Goal: Task Accomplishment & Management: Use online tool/utility

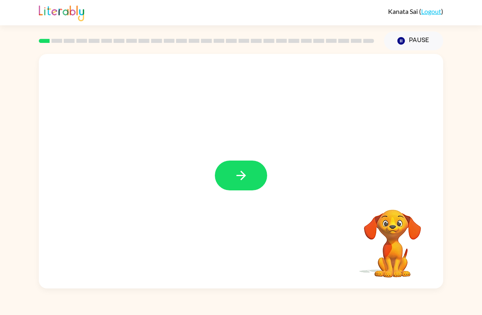
click at [235, 182] on icon "button" at bounding box center [241, 175] width 14 height 14
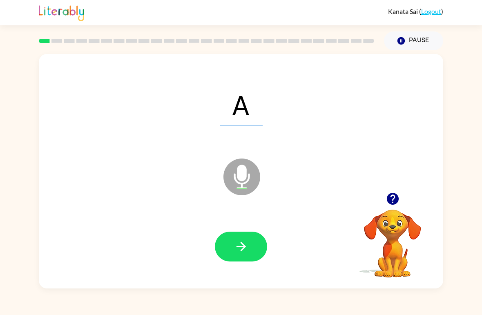
click at [244, 243] on icon "button" at bounding box center [241, 247] width 14 height 14
click at [250, 249] on button "button" at bounding box center [241, 247] width 52 height 30
click at [253, 242] on button "button" at bounding box center [241, 247] width 52 height 30
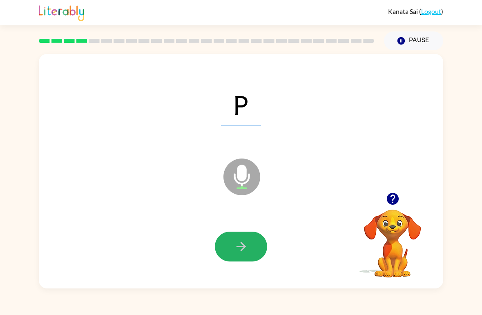
click at [240, 247] on icon "button" at bounding box center [241, 247] width 14 height 14
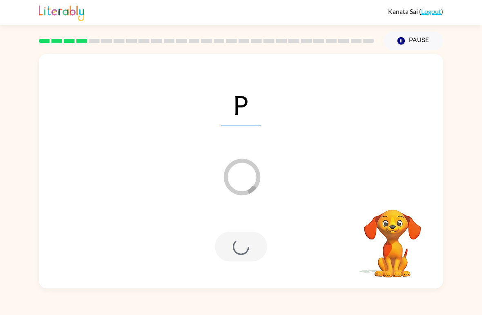
click at [420, 36] on button "Pause Pause" at bounding box center [413, 40] width 59 height 19
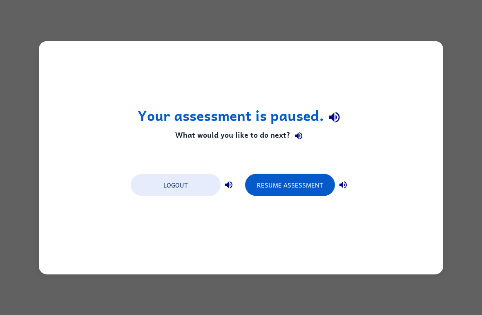
click at [300, 185] on button "Resume Assessment" at bounding box center [290, 185] width 90 height 22
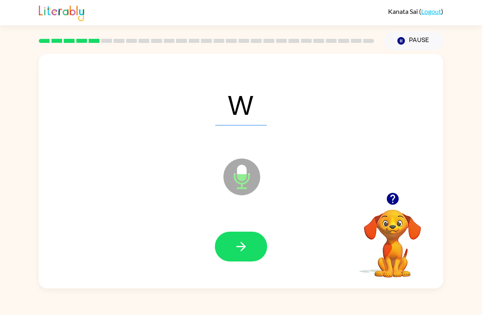
click at [247, 242] on icon "button" at bounding box center [241, 247] width 14 height 14
click at [244, 244] on icon "button" at bounding box center [241, 247] width 14 height 14
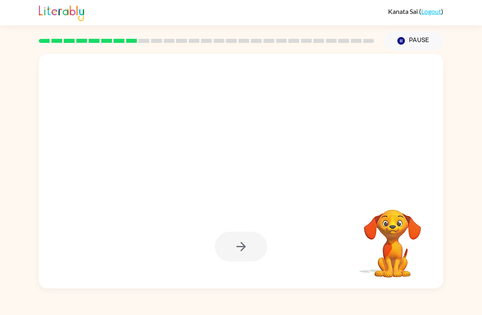
click at [424, 28] on div "Pause Pause" at bounding box center [413, 41] width 69 height 29
click at [410, 44] on button "Pause Pause" at bounding box center [413, 40] width 59 height 19
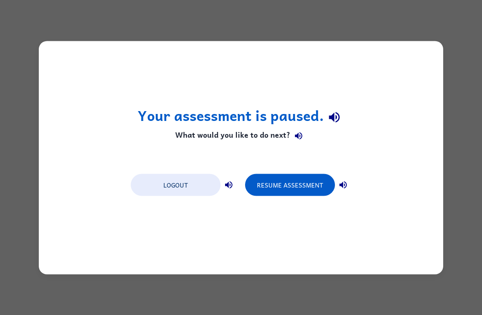
click at [311, 182] on button "Resume Assessment" at bounding box center [290, 185] width 90 height 22
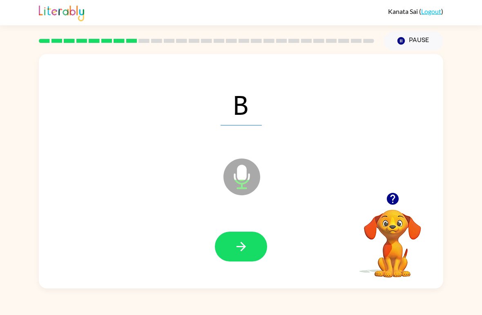
click at [233, 242] on button "button" at bounding box center [241, 247] width 52 height 30
click at [238, 244] on icon "button" at bounding box center [241, 247] width 14 height 14
click at [248, 236] on button "button" at bounding box center [241, 247] width 52 height 30
click at [239, 245] on icon "button" at bounding box center [241, 247] width 14 height 14
click at [241, 240] on icon "button" at bounding box center [241, 247] width 14 height 14
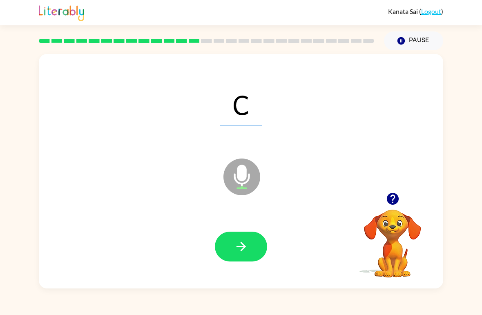
click at [249, 232] on button "button" at bounding box center [241, 247] width 52 height 30
click at [253, 233] on button "button" at bounding box center [241, 247] width 52 height 30
click at [233, 234] on button "button" at bounding box center [241, 247] width 52 height 30
click at [240, 249] on icon "button" at bounding box center [241, 247] width 14 height 14
click at [243, 240] on icon "button" at bounding box center [241, 247] width 14 height 14
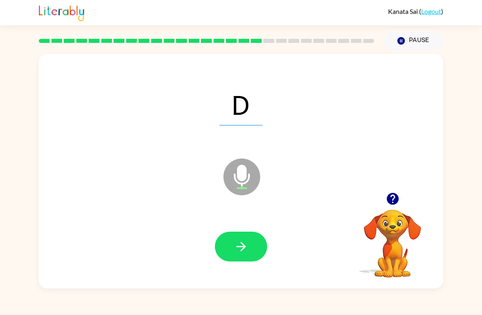
click at [235, 242] on icon "button" at bounding box center [241, 247] width 14 height 14
click at [241, 242] on icon "button" at bounding box center [241, 247] width 14 height 14
click at [229, 239] on button "button" at bounding box center [241, 247] width 52 height 30
click at [246, 238] on button "button" at bounding box center [241, 247] width 52 height 30
click at [242, 242] on icon "button" at bounding box center [241, 247] width 14 height 14
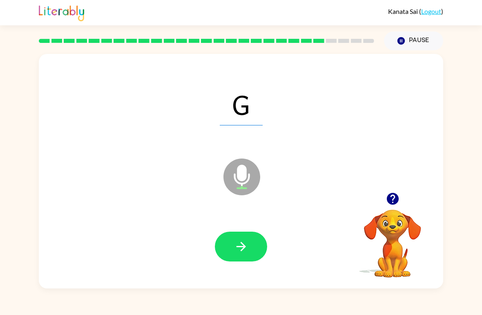
click at [241, 247] on icon "button" at bounding box center [240, 246] width 9 height 9
click at [240, 238] on button "button" at bounding box center [241, 247] width 52 height 30
click at [247, 248] on icon "button" at bounding box center [241, 247] width 14 height 14
click at [245, 239] on button "button" at bounding box center [241, 247] width 52 height 30
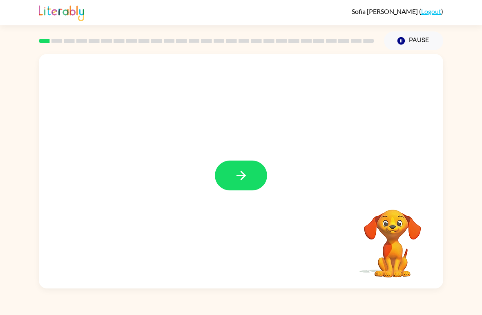
click at [258, 180] on button "button" at bounding box center [241, 176] width 52 height 30
click at [421, 34] on button "Pause Pause" at bounding box center [413, 40] width 59 height 19
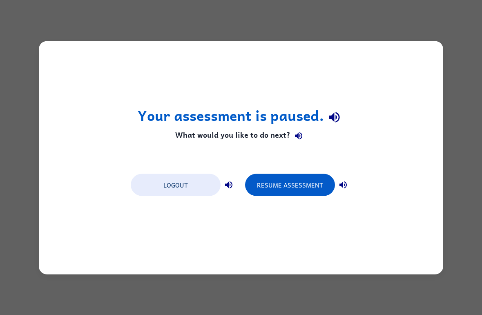
click at [283, 188] on button "Resume Assessment" at bounding box center [290, 185] width 90 height 22
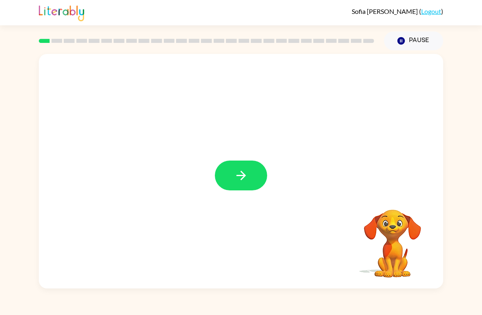
click at [241, 164] on button "button" at bounding box center [241, 176] width 52 height 30
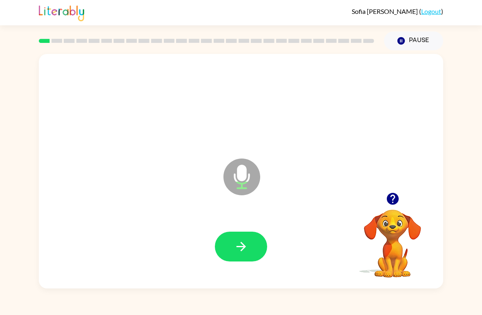
click at [248, 236] on button "button" at bounding box center [241, 247] width 52 height 30
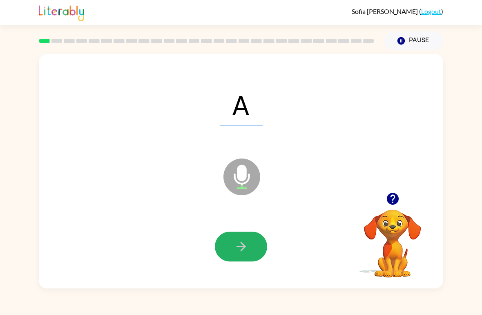
click at [251, 239] on button "button" at bounding box center [241, 247] width 52 height 30
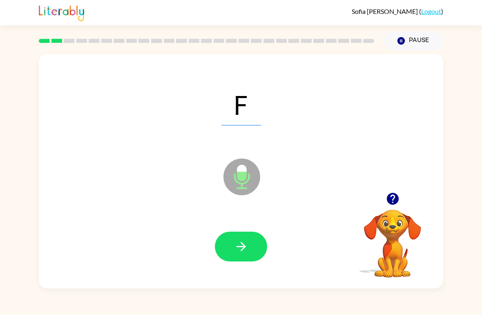
click at [250, 240] on button "button" at bounding box center [241, 247] width 52 height 30
click at [251, 242] on button "button" at bounding box center [241, 247] width 52 height 30
click at [248, 248] on icon "button" at bounding box center [241, 247] width 14 height 14
click at [249, 243] on button "button" at bounding box center [241, 247] width 52 height 30
click at [249, 250] on button "button" at bounding box center [241, 247] width 52 height 30
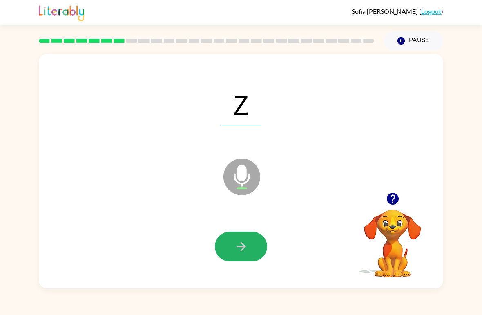
click at [249, 246] on button "button" at bounding box center [241, 247] width 52 height 30
click at [247, 244] on icon "button" at bounding box center [241, 247] width 14 height 14
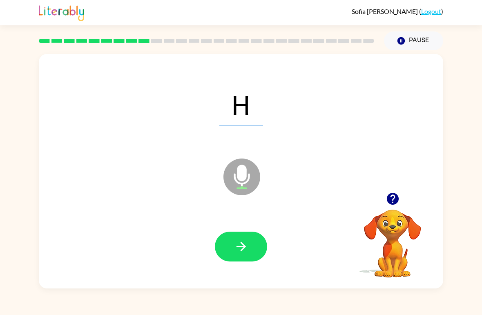
click at [251, 236] on button "button" at bounding box center [241, 247] width 52 height 30
click at [248, 246] on icon "button" at bounding box center [241, 247] width 14 height 14
click at [251, 246] on button "button" at bounding box center [241, 247] width 52 height 30
click at [249, 249] on button "button" at bounding box center [241, 247] width 52 height 30
click at [250, 242] on button "button" at bounding box center [241, 247] width 52 height 30
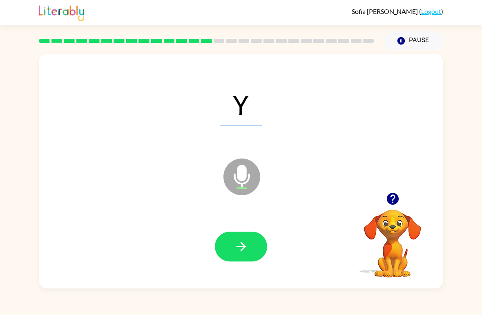
click at [249, 248] on button "button" at bounding box center [241, 247] width 52 height 30
click at [251, 241] on button "button" at bounding box center [241, 247] width 52 height 30
click at [248, 242] on icon "button" at bounding box center [241, 247] width 14 height 14
click at [249, 242] on button "button" at bounding box center [241, 247] width 52 height 30
click at [250, 241] on button "button" at bounding box center [241, 247] width 52 height 30
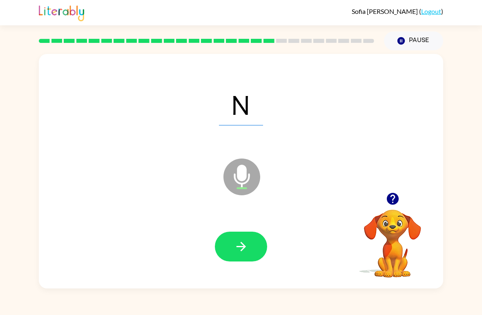
click at [244, 251] on icon "button" at bounding box center [241, 247] width 14 height 14
click at [246, 244] on icon "button" at bounding box center [241, 247] width 14 height 14
click at [251, 242] on button "button" at bounding box center [241, 247] width 52 height 30
click at [249, 241] on button "button" at bounding box center [241, 247] width 52 height 30
click at [250, 245] on button "button" at bounding box center [241, 247] width 52 height 30
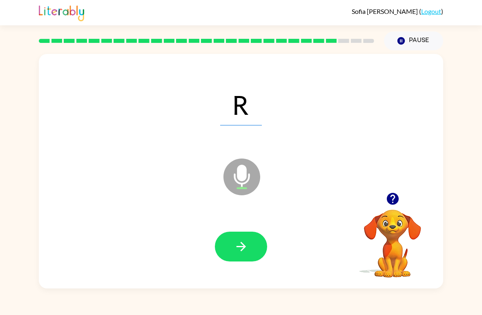
click at [249, 246] on button "button" at bounding box center [241, 247] width 52 height 30
click at [250, 243] on button "button" at bounding box center [241, 247] width 52 height 30
click at [250, 246] on button "button" at bounding box center [241, 247] width 52 height 30
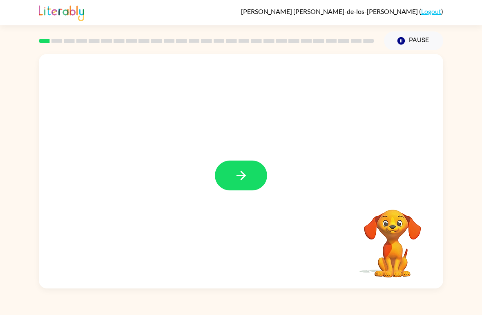
click at [233, 183] on button "button" at bounding box center [241, 176] width 52 height 30
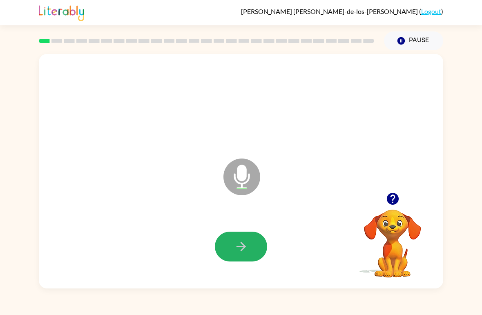
click at [247, 236] on button "button" at bounding box center [241, 247] width 52 height 30
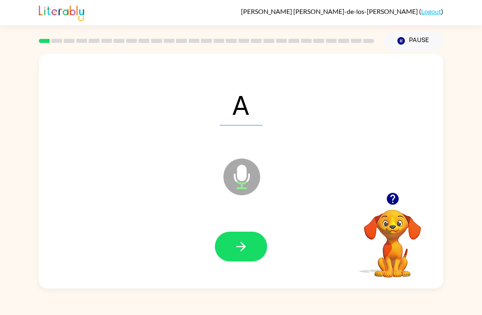
click at [247, 238] on button "button" at bounding box center [241, 247] width 52 height 30
click at [243, 244] on icon "button" at bounding box center [241, 247] width 14 height 14
click at [242, 246] on icon "button" at bounding box center [241, 247] width 14 height 14
click at [253, 244] on button "button" at bounding box center [241, 247] width 52 height 30
click at [249, 247] on button "button" at bounding box center [241, 247] width 52 height 30
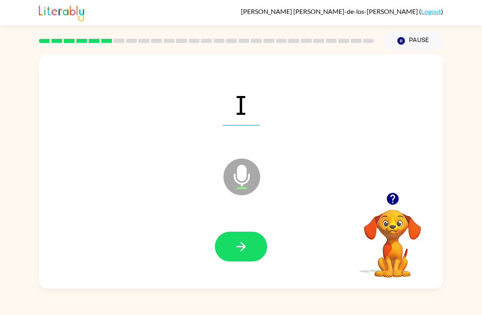
click at [248, 243] on icon "button" at bounding box center [241, 247] width 14 height 14
click at [249, 244] on button "button" at bounding box center [241, 247] width 52 height 30
click at [248, 244] on icon "button" at bounding box center [241, 247] width 14 height 14
click at [240, 236] on button "button" at bounding box center [241, 247] width 52 height 30
click at [240, 240] on button "button" at bounding box center [241, 247] width 52 height 30
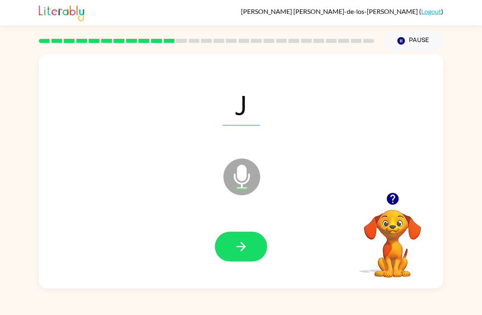
click at [244, 238] on button "button" at bounding box center [241, 247] width 52 height 30
click at [242, 240] on icon "button" at bounding box center [241, 247] width 14 height 14
click at [242, 242] on icon "button" at bounding box center [241, 247] width 14 height 14
click at [244, 240] on icon "button" at bounding box center [241, 247] width 14 height 14
click at [242, 243] on icon "button" at bounding box center [241, 247] width 14 height 14
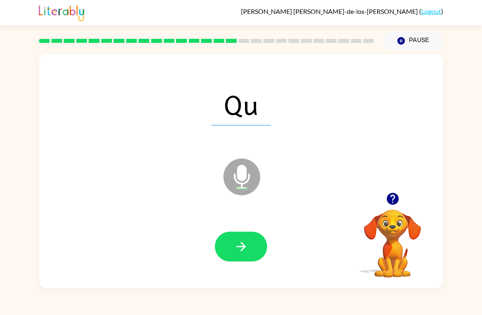
click at [242, 240] on icon "button" at bounding box center [241, 247] width 14 height 14
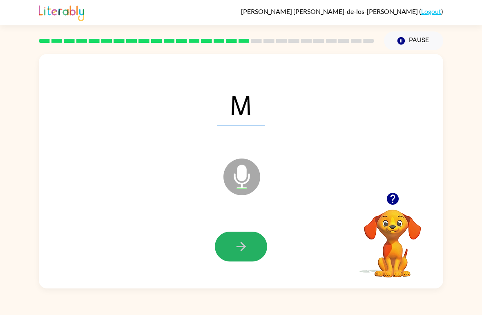
click at [244, 242] on icon "button" at bounding box center [241, 247] width 14 height 14
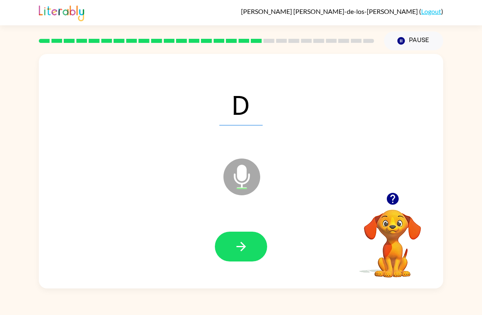
click at [243, 243] on icon "button" at bounding box center [241, 247] width 14 height 14
click at [243, 245] on icon "button" at bounding box center [240, 246] width 9 height 9
click at [244, 240] on icon "button" at bounding box center [241, 247] width 14 height 14
click at [245, 242] on icon "button" at bounding box center [241, 247] width 14 height 14
click at [243, 245] on icon "button" at bounding box center [240, 246] width 9 height 9
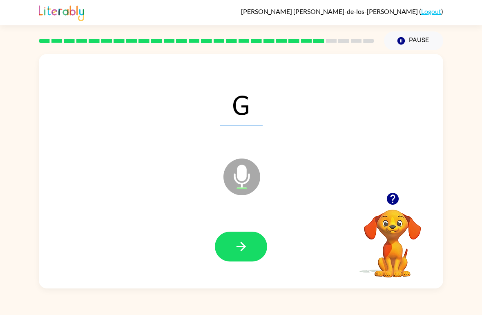
click at [247, 242] on icon "button" at bounding box center [241, 247] width 14 height 14
click at [246, 245] on icon "button" at bounding box center [241, 247] width 14 height 14
click at [247, 246] on icon "button" at bounding box center [241, 247] width 14 height 14
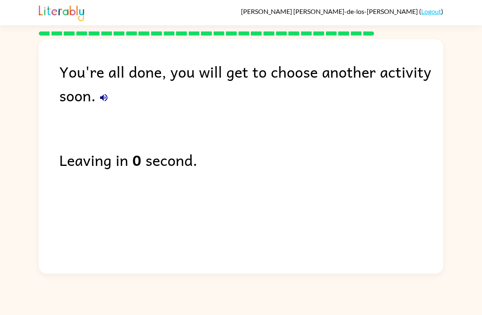
click at [435, 9] on link "Logout" at bounding box center [431, 11] width 20 height 8
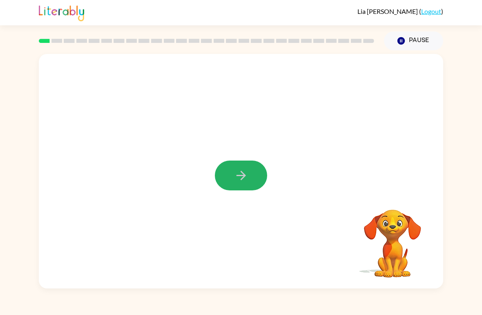
click at [247, 174] on icon "button" at bounding box center [241, 175] width 14 height 14
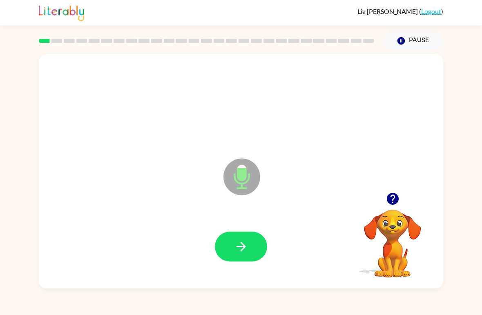
click at [246, 241] on icon "button" at bounding box center [241, 247] width 14 height 14
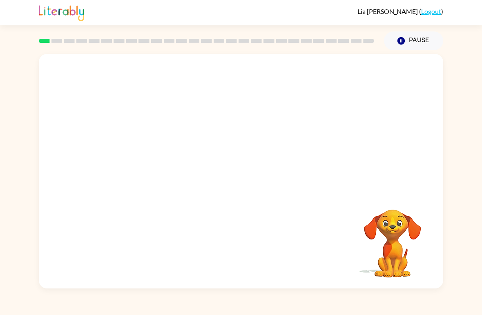
click at [238, 197] on div "Your browser must support playing .mp4 files to use Literably. Please try using…" at bounding box center [241, 171] width 405 height 235
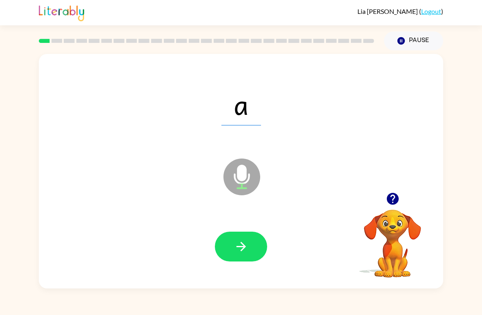
click at [247, 245] on icon "button" at bounding box center [241, 247] width 14 height 14
click at [244, 242] on icon "button" at bounding box center [241, 247] width 14 height 14
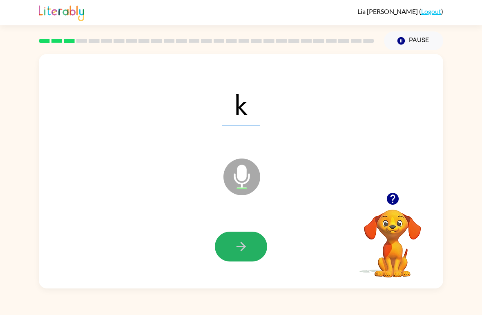
click at [242, 242] on icon "button" at bounding box center [241, 247] width 14 height 14
click at [245, 245] on icon "button" at bounding box center [241, 247] width 14 height 14
click at [250, 242] on button "button" at bounding box center [241, 247] width 52 height 30
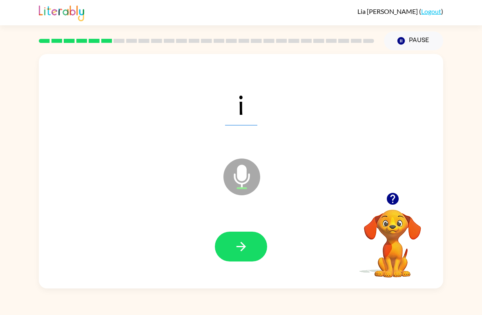
click at [249, 238] on button "button" at bounding box center [241, 247] width 52 height 30
click at [246, 243] on icon "button" at bounding box center [241, 247] width 14 height 14
click at [421, 32] on button "Pause Pause" at bounding box center [413, 40] width 59 height 19
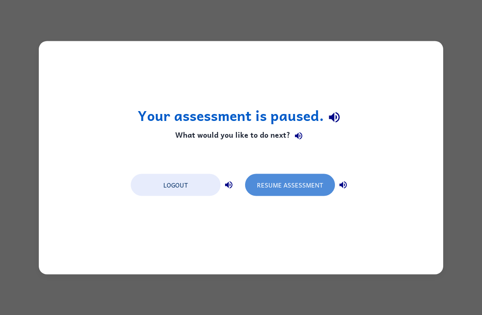
click at [281, 188] on button "Resume Assessment" at bounding box center [290, 185] width 90 height 22
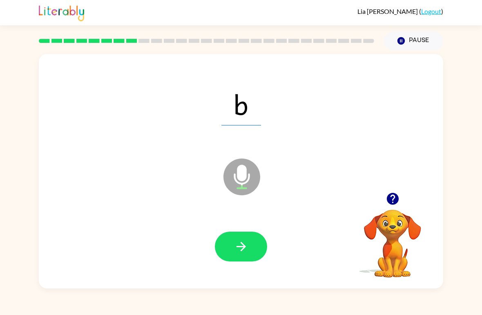
click at [243, 247] on icon "button" at bounding box center [240, 246] width 9 height 9
click at [242, 249] on icon "button" at bounding box center [241, 247] width 14 height 14
click at [242, 238] on button "button" at bounding box center [241, 247] width 52 height 30
click at [237, 242] on icon "button" at bounding box center [241, 247] width 14 height 14
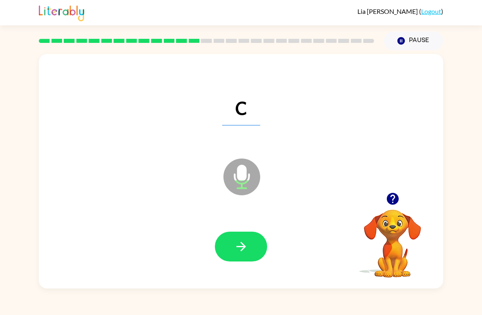
click at [415, 29] on div "Pause Pause" at bounding box center [413, 41] width 69 height 29
click at [413, 38] on button "Pause Pause" at bounding box center [413, 40] width 59 height 19
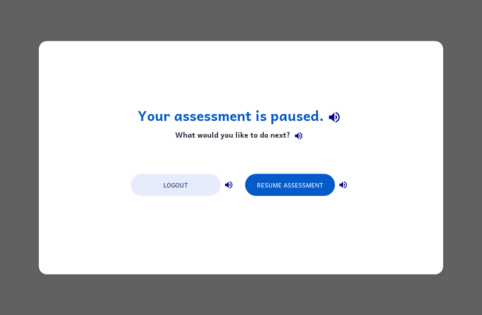
click at [285, 184] on button "Resume Assessment" at bounding box center [290, 185] width 90 height 22
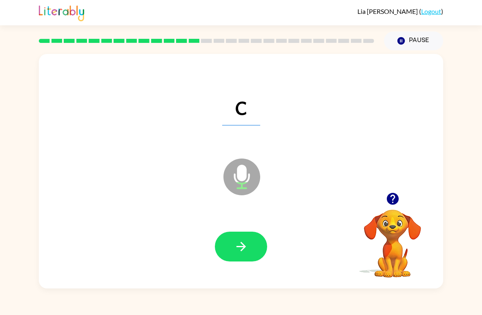
click at [358, 306] on div "Lia Montao-Gutierrez ( Logout ) Pause Pause c Microphone The Microphone is here…" at bounding box center [241, 157] width 482 height 315
click at [373, 308] on div "Lia Montao-Gutierrez ( Logout ) Pause Pause c Microphone The Microphone is here…" at bounding box center [241, 157] width 482 height 315
click at [237, 244] on icon "button" at bounding box center [241, 247] width 14 height 14
click at [244, 244] on icon "button" at bounding box center [241, 247] width 14 height 14
click at [243, 245] on icon "button" at bounding box center [240, 246] width 9 height 9
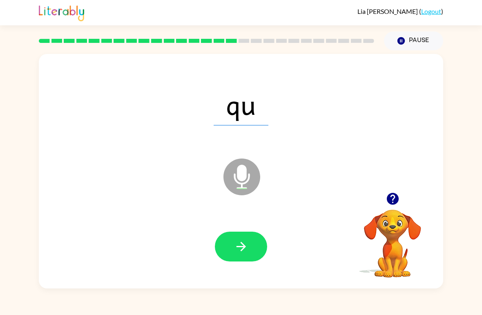
click at [244, 244] on icon "button" at bounding box center [241, 247] width 14 height 14
click at [246, 243] on icon "button" at bounding box center [241, 247] width 14 height 14
click at [246, 245] on icon "button" at bounding box center [241, 247] width 14 height 14
click at [246, 246] on icon "button" at bounding box center [241, 247] width 14 height 14
click at [245, 243] on icon "button" at bounding box center [241, 247] width 14 height 14
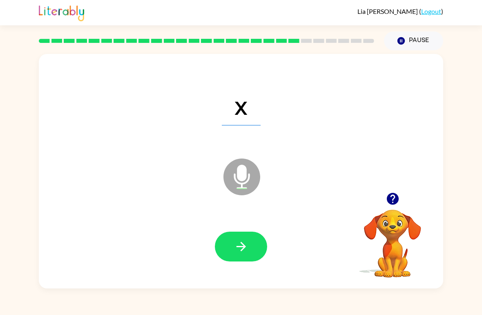
click at [247, 242] on icon "button" at bounding box center [241, 247] width 14 height 14
click at [247, 247] on icon "button" at bounding box center [241, 247] width 14 height 14
click at [249, 247] on button "button" at bounding box center [241, 247] width 52 height 30
click at [239, 247] on icon "button" at bounding box center [241, 247] width 14 height 14
click at [242, 242] on icon "button" at bounding box center [241, 247] width 14 height 14
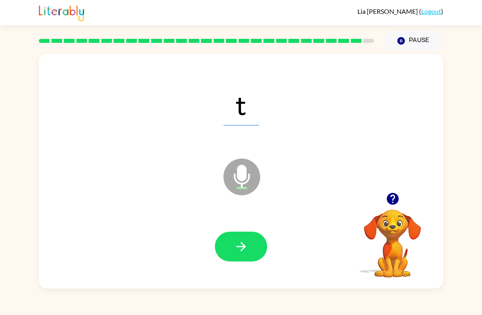
click at [240, 249] on icon "button" at bounding box center [241, 247] width 14 height 14
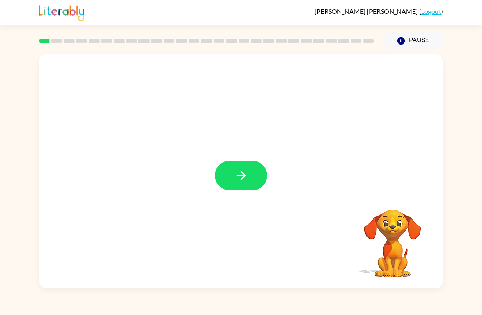
click at [253, 179] on button "button" at bounding box center [241, 176] width 52 height 30
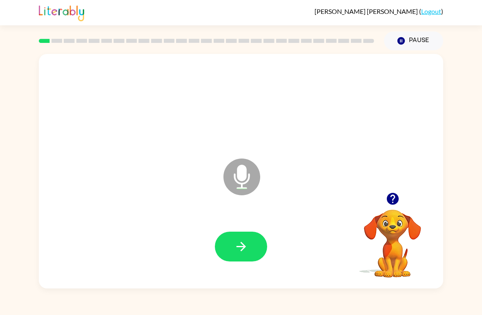
click at [268, 238] on div at bounding box center [241, 246] width 388 height 67
click at [255, 247] on button "button" at bounding box center [241, 247] width 52 height 30
click at [249, 249] on button "button" at bounding box center [241, 247] width 52 height 30
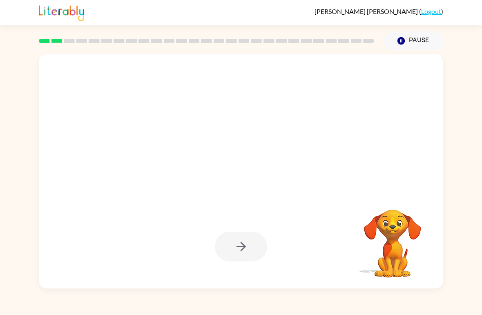
click at [414, 39] on button "Pause Pause" at bounding box center [413, 40] width 59 height 19
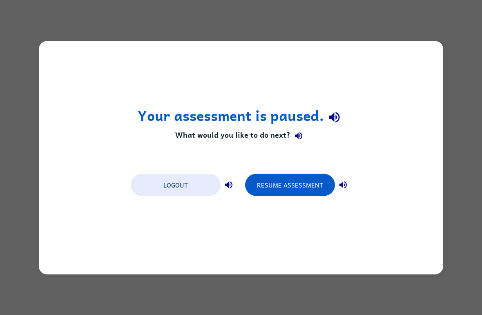
click at [318, 188] on button "Resume Assessment" at bounding box center [290, 185] width 90 height 22
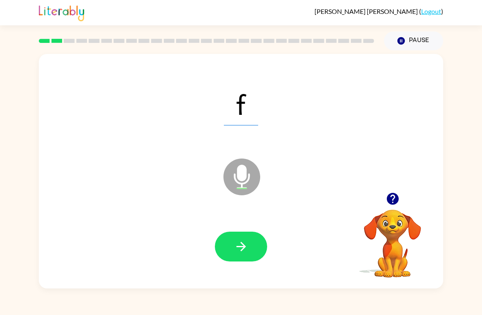
click at [245, 244] on icon "button" at bounding box center [241, 247] width 14 height 14
click at [247, 230] on div at bounding box center [241, 246] width 388 height 67
click at [242, 245] on icon "button" at bounding box center [241, 247] width 14 height 14
click at [247, 241] on icon "button" at bounding box center [241, 247] width 14 height 14
click at [243, 245] on icon "button" at bounding box center [240, 246] width 9 height 9
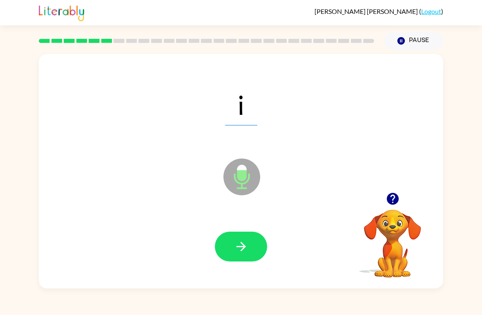
click at [250, 238] on button "button" at bounding box center [241, 247] width 52 height 30
click at [243, 248] on icon "button" at bounding box center [241, 247] width 14 height 14
click at [244, 251] on icon "button" at bounding box center [241, 247] width 14 height 14
click at [234, 243] on icon "button" at bounding box center [241, 247] width 14 height 14
click at [237, 241] on icon "button" at bounding box center [241, 247] width 14 height 14
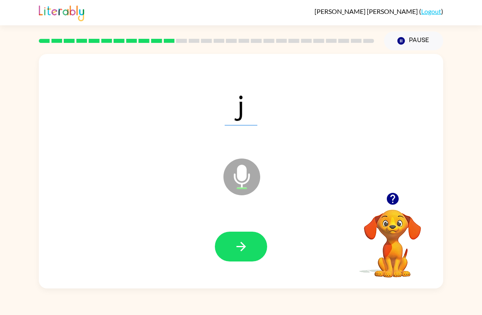
click at [233, 247] on button "button" at bounding box center [241, 247] width 52 height 30
click at [234, 245] on icon "button" at bounding box center [241, 247] width 14 height 14
click at [237, 242] on icon "button" at bounding box center [241, 247] width 14 height 14
click at [234, 249] on icon "button" at bounding box center [241, 247] width 14 height 14
click at [235, 250] on icon "button" at bounding box center [241, 247] width 14 height 14
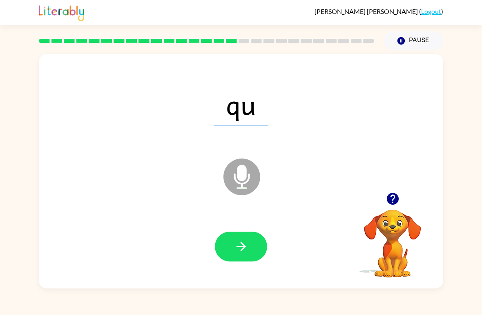
click at [246, 243] on icon "button" at bounding box center [241, 247] width 14 height 14
click at [244, 244] on icon "button" at bounding box center [241, 247] width 14 height 14
click at [245, 242] on icon "button" at bounding box center [241, 247] width 14 height 14
click at [246, 243] on icon "button" at bounding box center [241, 247] width 14 height 14
click at [243, 247] on icon "button" at bounding box center [240, 246] width 9 height 9
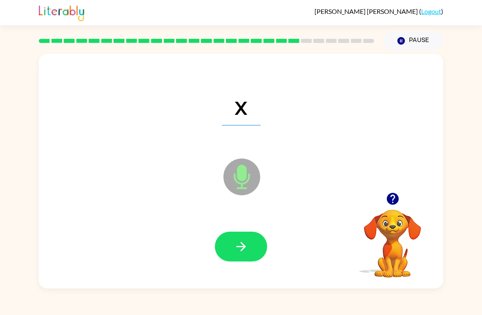
click at [244, 240] on icon "button" at bounding box center [241, 247] width 14 height 14
click at [240, 247] on icon "button" at bounding box center [240, 246] width 9 height 9
click at [243, 248] on icon "button" at bounding box center [240, 246] width 9 height 9
click at [242, 245] on icon "button" at bounding box center [241, 247] width 14 height 14
click at [242, 246] on icon "button" at bounding box center [241, 247] width 14 height 14
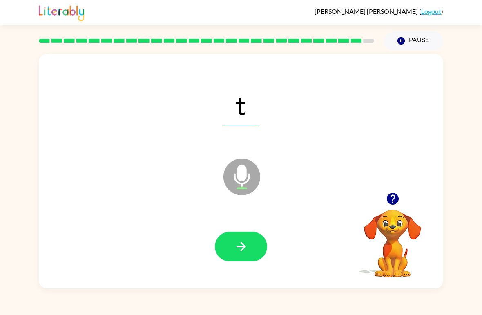
click at [242, 247] on icon "button" at bounding box center [240, 246] width 9 height 9
